Goal: Register for event/course

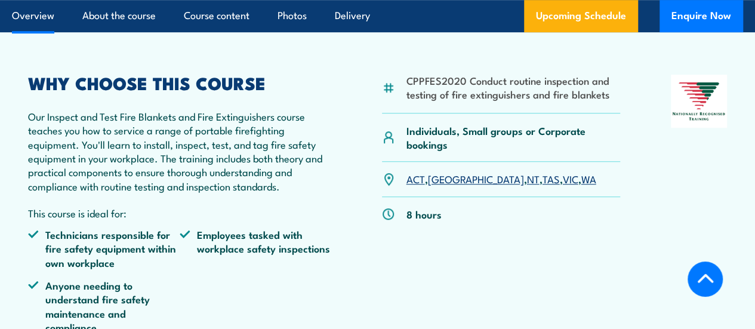
scroll to position [327, 0]
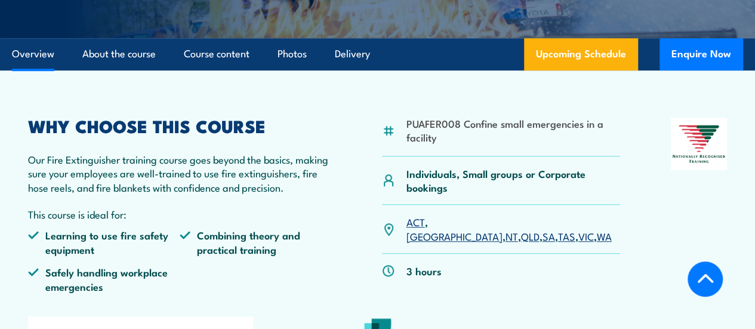
scroll to position [327, 0]
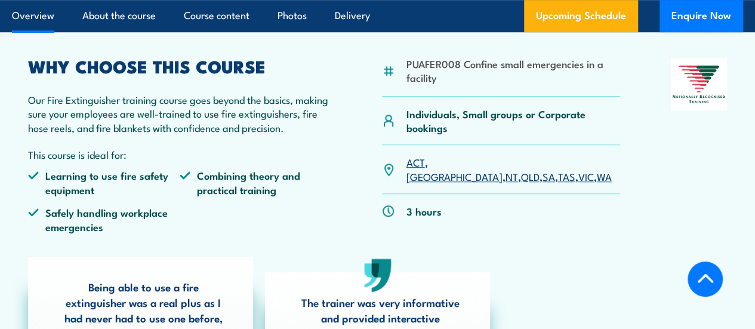
click at [578, 183] on link "VIC" at bounding box center [586, 176] width 16 height 14
